Goal: Find specific page/section: Find specific page/section

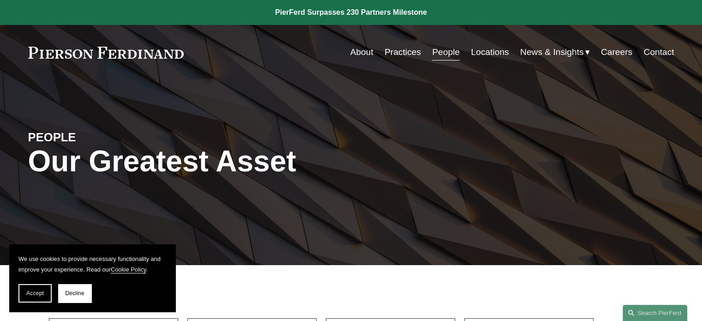
click at [436, 53] on link "People" at bounding box center [446, 52] width 28 height 18
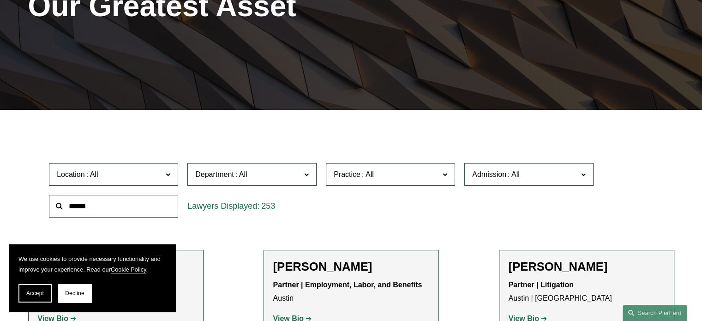
scroll to position [185, 0]
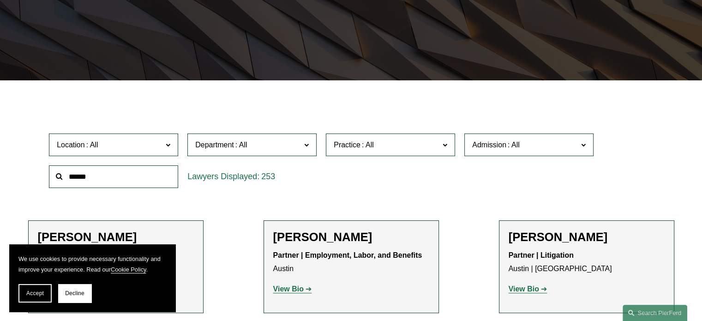
click at [136, 180] on input "text" at bounding box center [113, 176] width 129 height 23
type input "******"
